Goal: Task Accomplishment & Management: Manage account settings

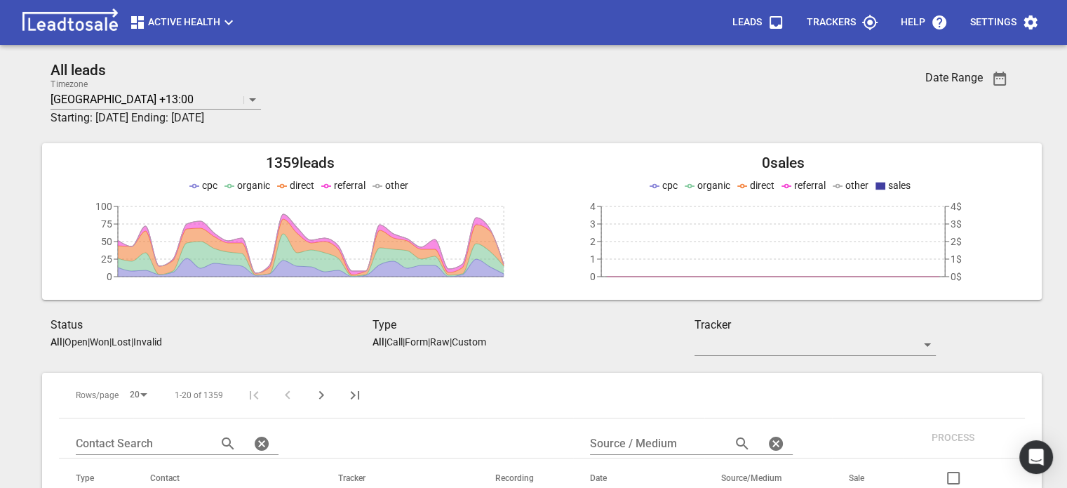
click at [1032, 29] on icon "button" at bounding box center [1030, 22] width 13 height 14
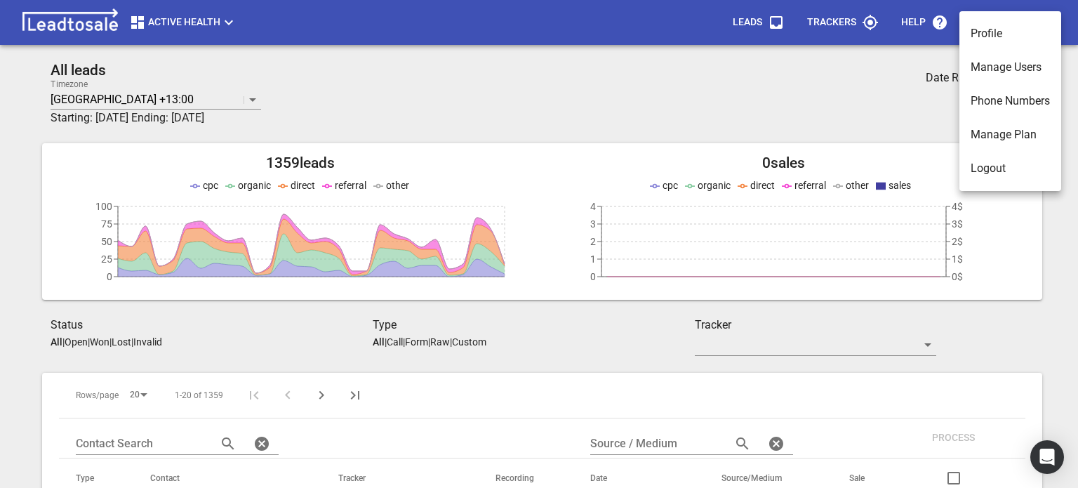
click at [1019, 102] on li "Phone Numbers" at bounding box center [1010, 101] width 102 height 34
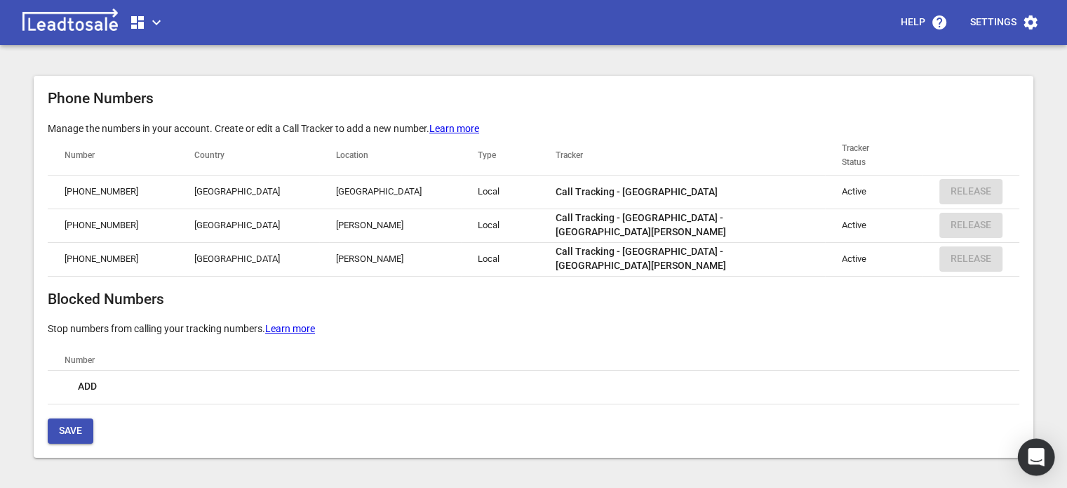
click at [1042, 457] on icon "Open Intercom Messenger" at bounding box center [1036, 457] width 16 height 18
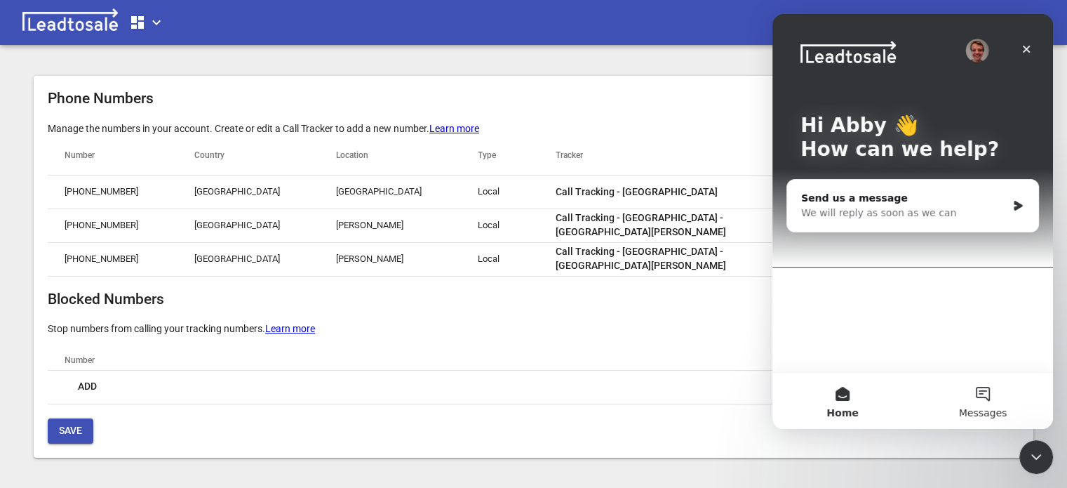
click at [989, 398] on button "Messages" at bounding box center [983, 401] width 140 height 56
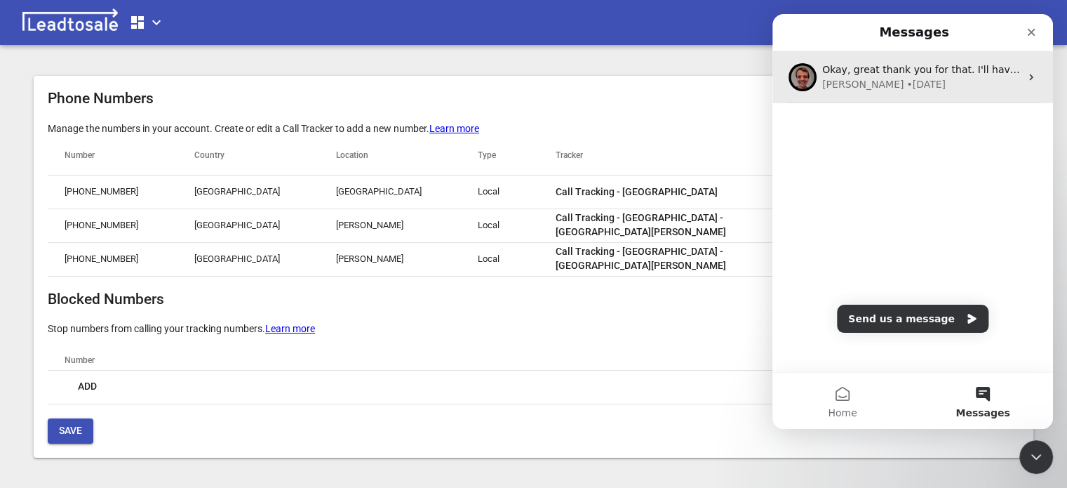
click at [906, 83] on div "• [DATE]" at bounding box center [925, 84] width 39 height 15
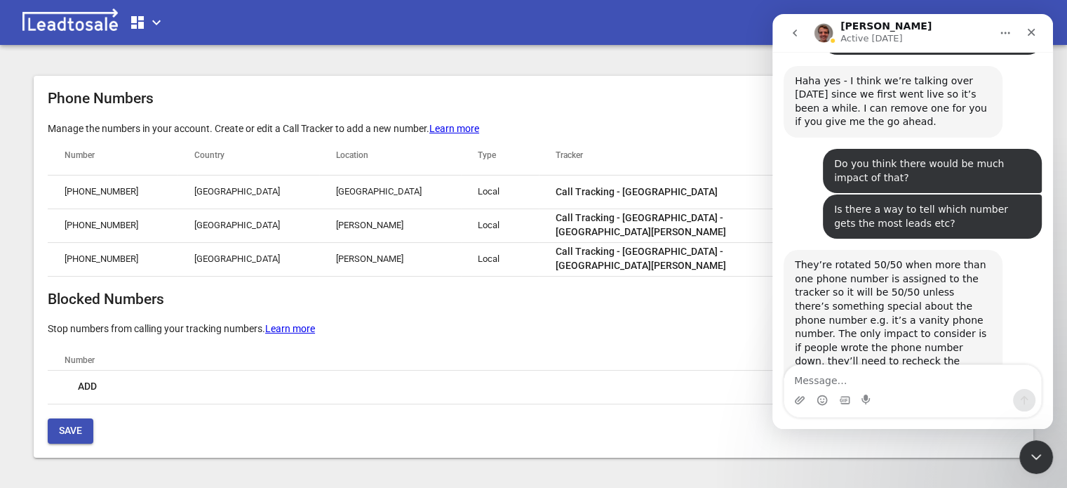
scroll to position [70, 0]
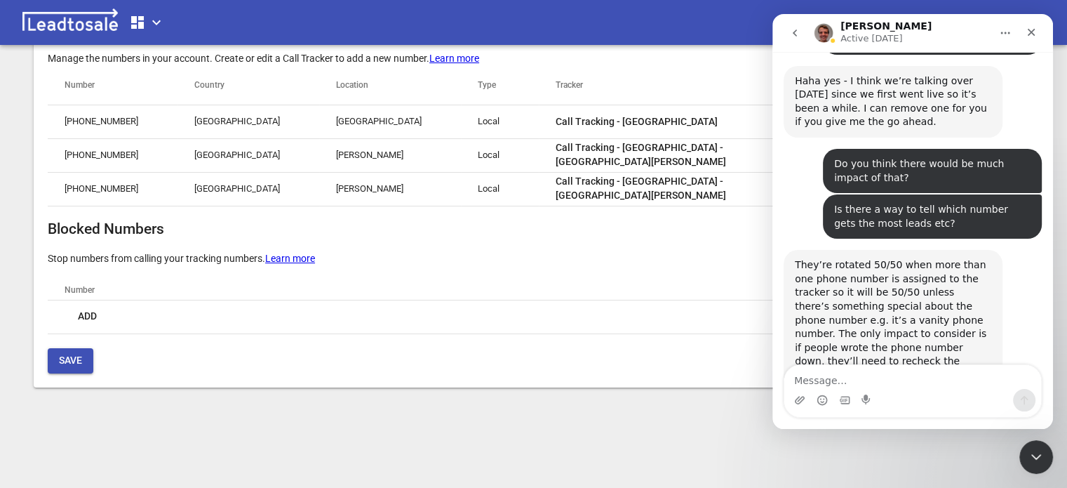
click at [627, 288] on th "Number" at bounding box center [534, 290] width 972 height 20
click at [1031, 29] on icon "Close" at bounding box center [1031, 32] width 11 height 11
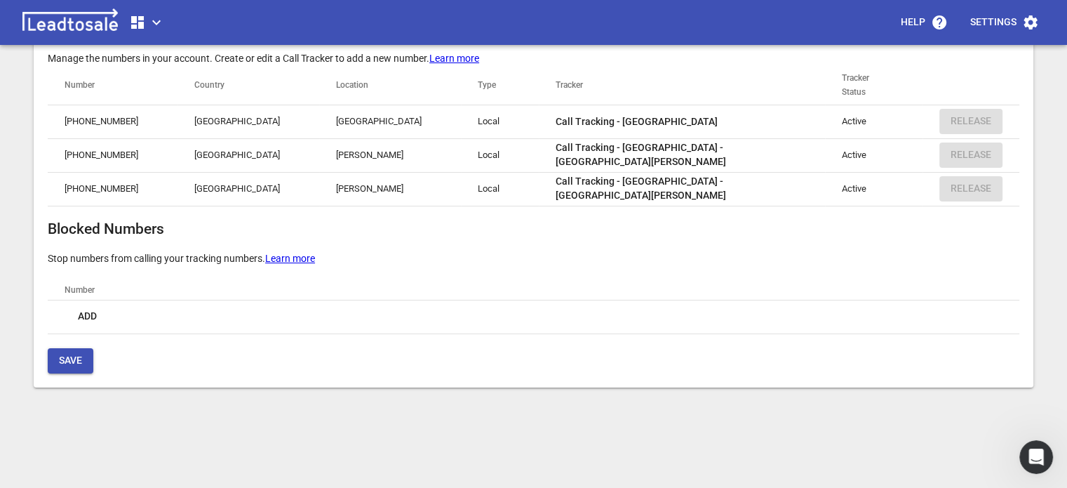
scroll to position [902, 0]
drag, startPoint x: 531, startPoint y: 187, endPoint x: 497, endPoint y: 194, distance: 35.0
click at [479, 224] on h2 "Blocked Numbers" at bounding box center [534, 229] width 972 height 18
click at [544, 179] on button "Call Tracking - [GEOGRAPHIC_DATA] - [GEOGRAPHIC_DATA][PERSON_NAME]" at bounding box center [670, 188] width 253 height 39
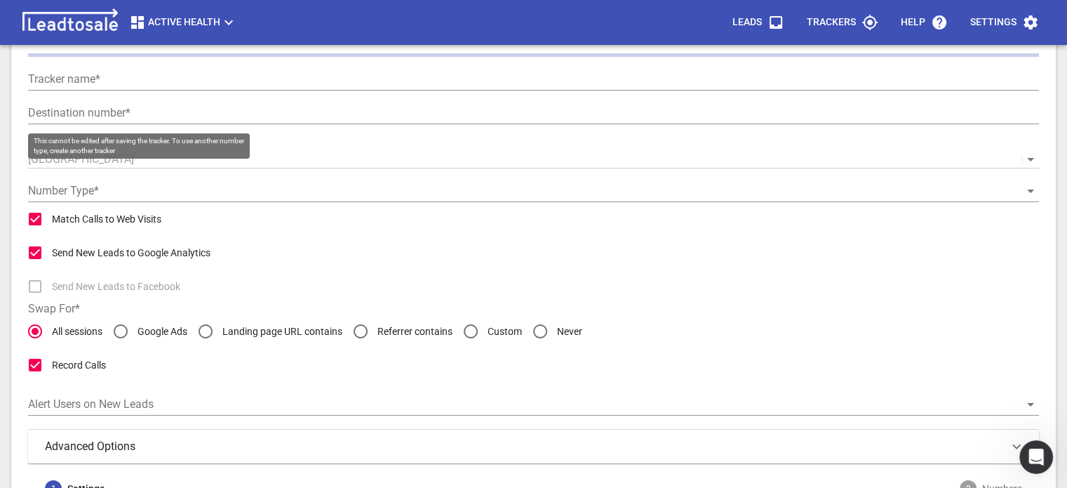
type input "Call Tracking - [GEOGRAPHIC_DATA] - [GEOGRAPHIC_DATA][PERSON_NAME]"
type input "[PHONE_NUMBER]"
checkbox input "false"
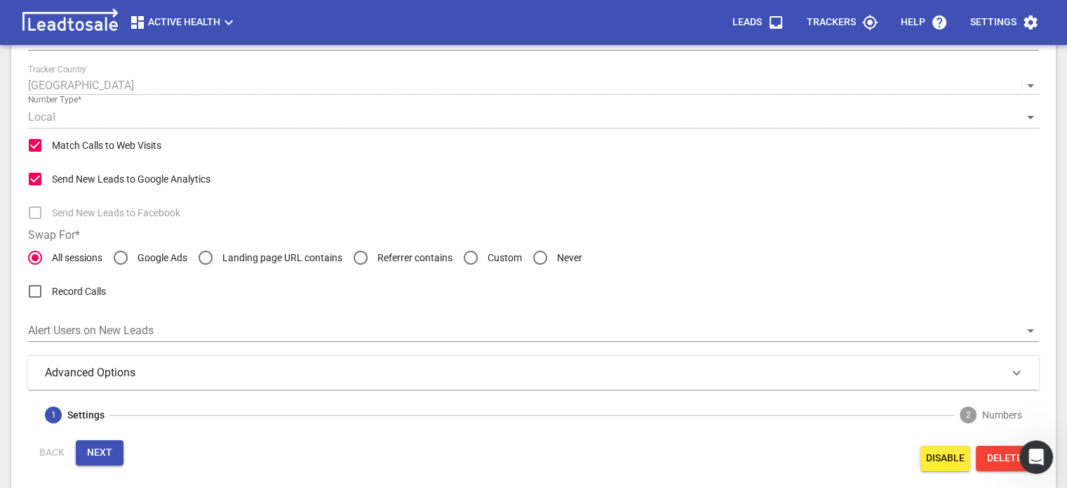
scroll to position [152, 0]
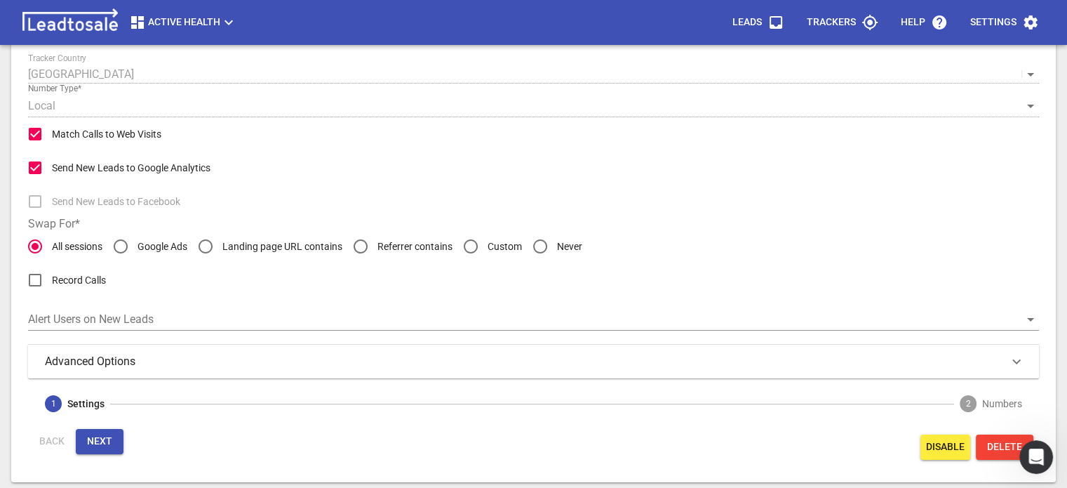
click at [53, 441] on div "Back Next" at bounding box center [279, 447] width 509 height 42
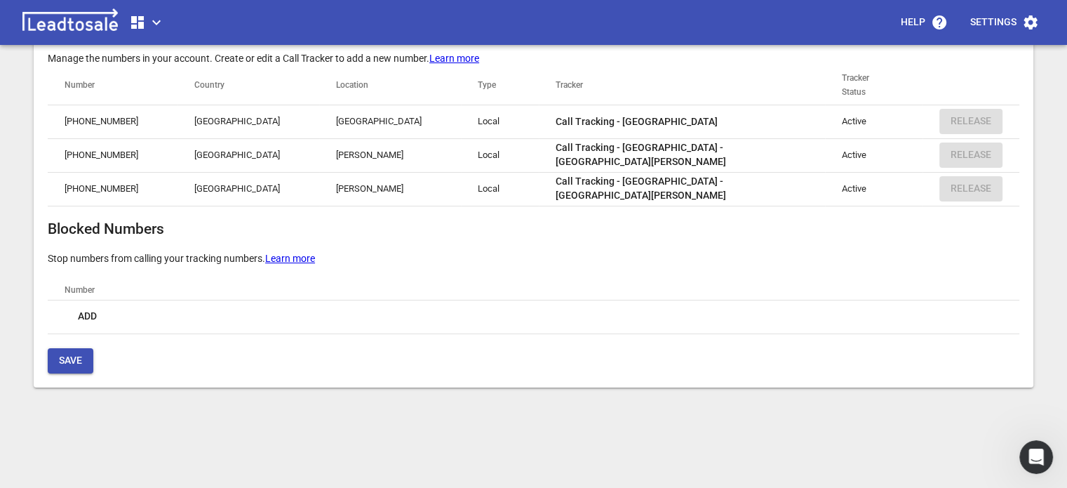
click at [575, 156] on span "Call Tracking - [GEOGRAPHIC_DATA] - [GEOGRAPHIC_DATA][PERSON_NAME]" at bounding box center [671, 154] width 230 height 27
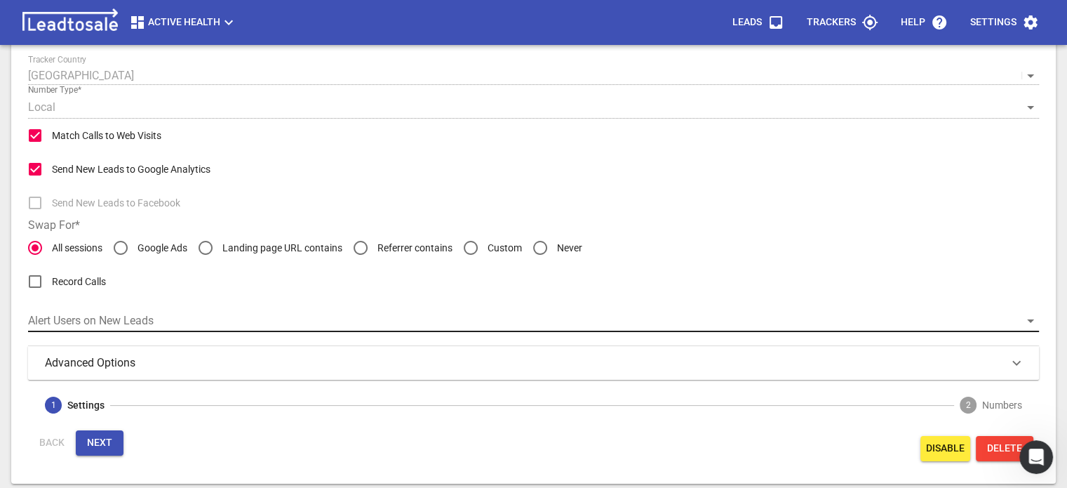
scroll to position [152, 0]
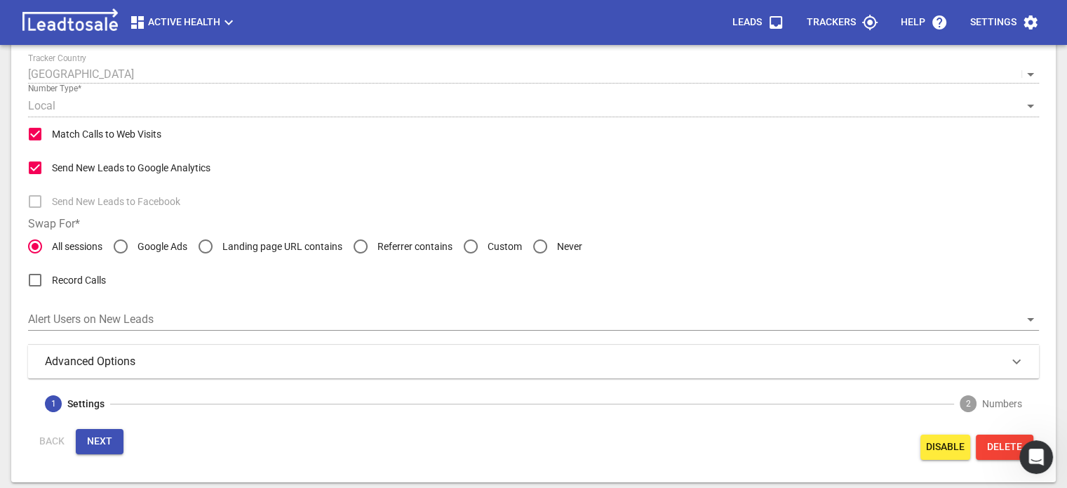
click at [234, 356] on div "Advanced Options" at bounding box center [533, 361] width 977 height 17
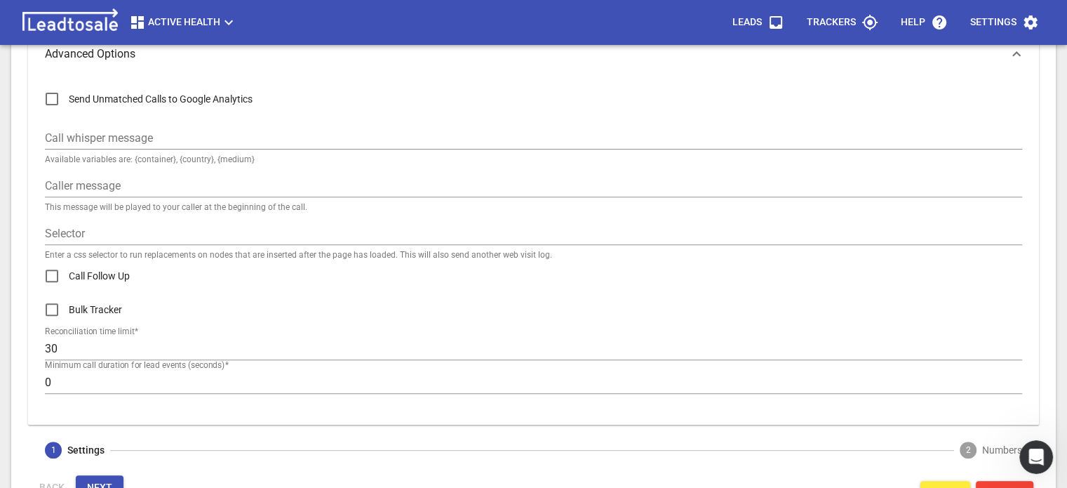
scroll to position [522, 0]
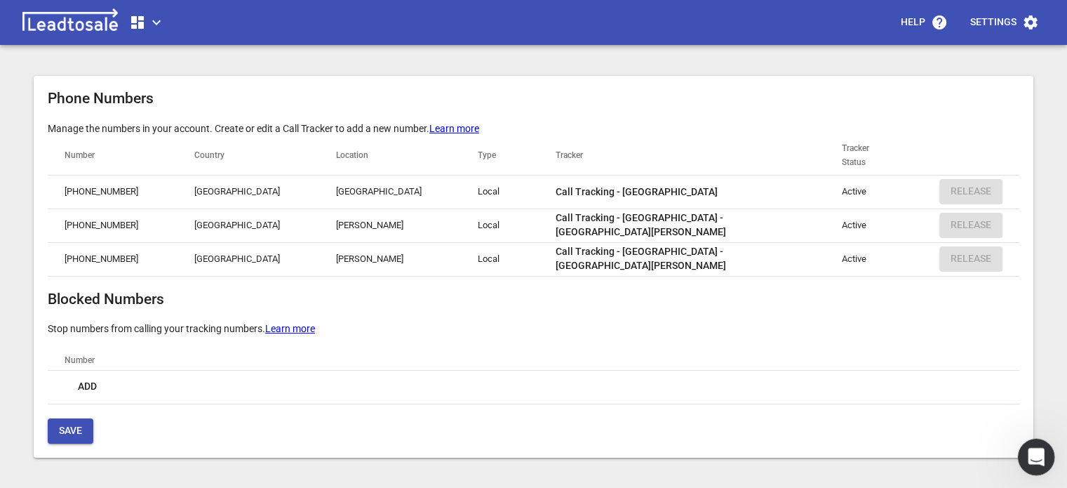
click at [1024, 452] on div "Open Intercom Messenger" at bounding box center [1034, 454] width 46 height 46
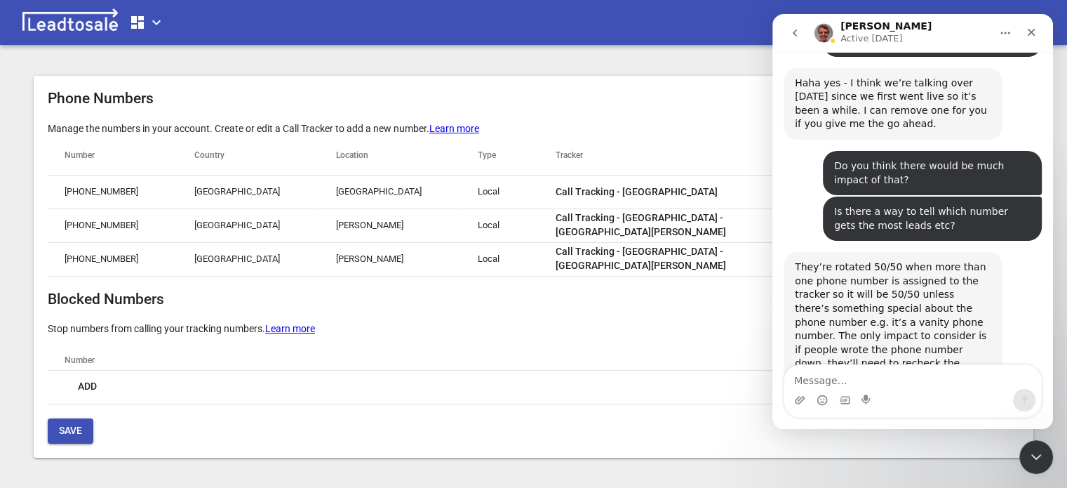
scroll to position [903, 0]
